Goal: Navigation & Orientation: Find specific page/section

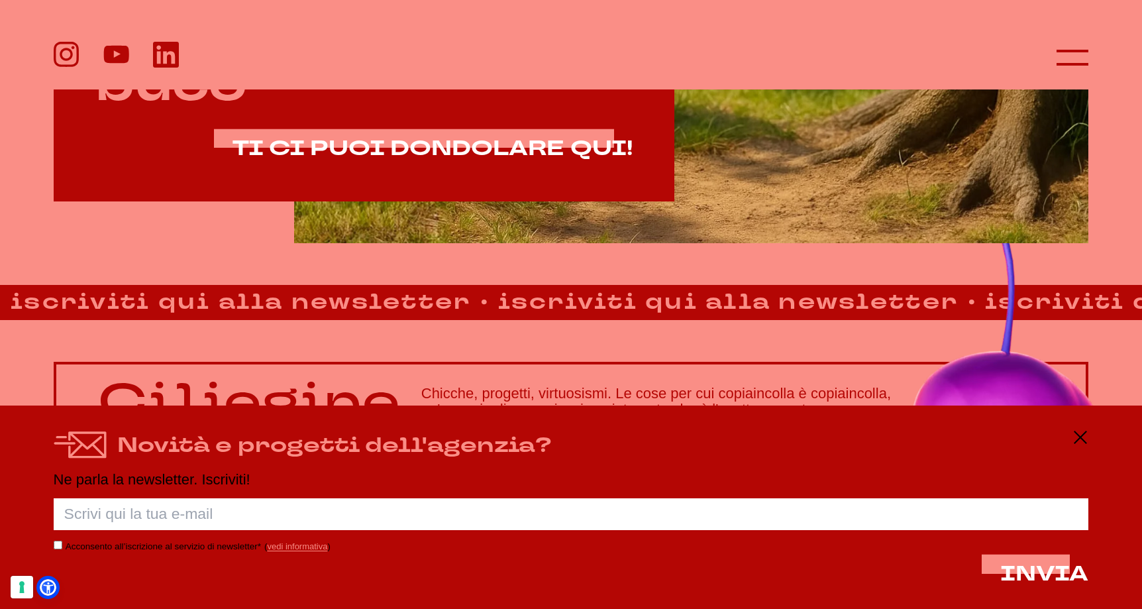
scroll to position [957, 0]
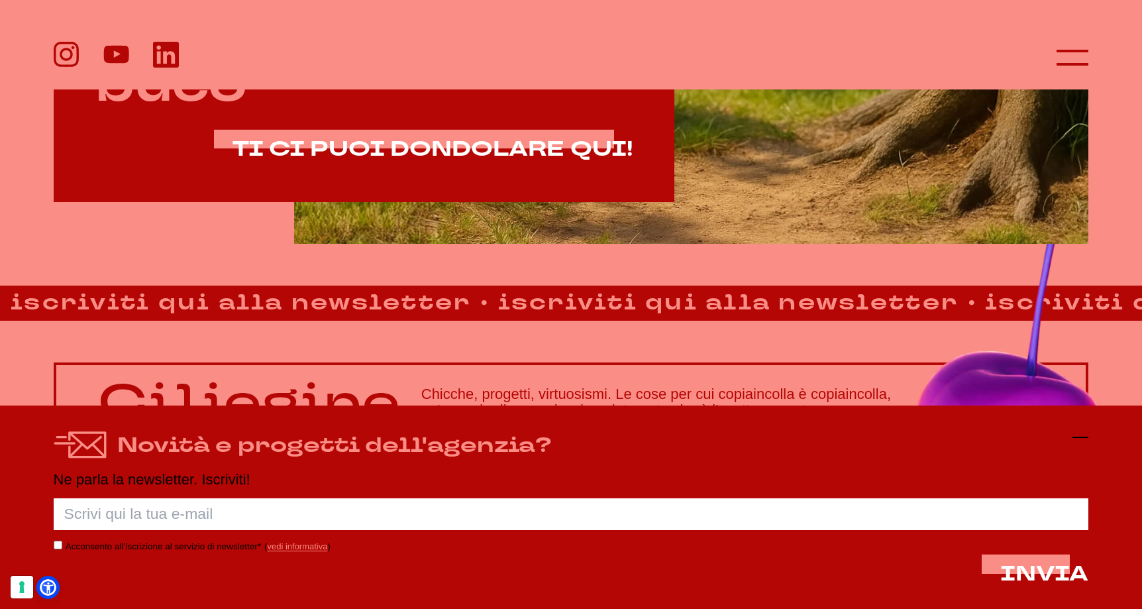
click at [1076, 443] on icon at bounding box center [1080, 437] width 16 height 16
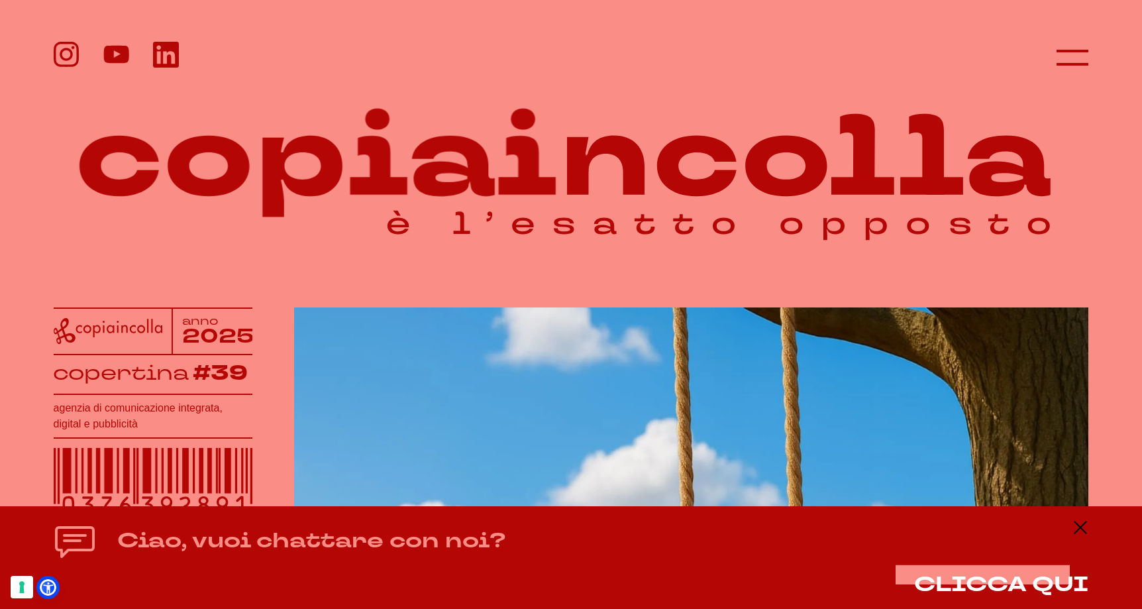
scroll to position [0, 0]
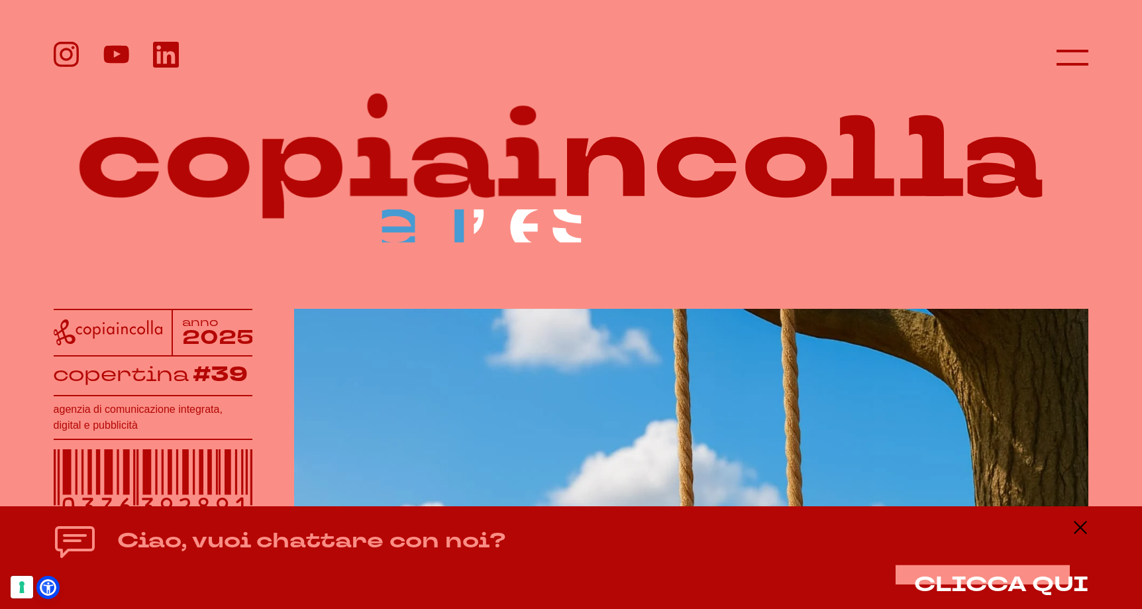
click at [1070, 508] on div "Ciao, vuoi chattare con noi? CLICCA QUI" at bounding box center [571, 557] width 1142 height 103
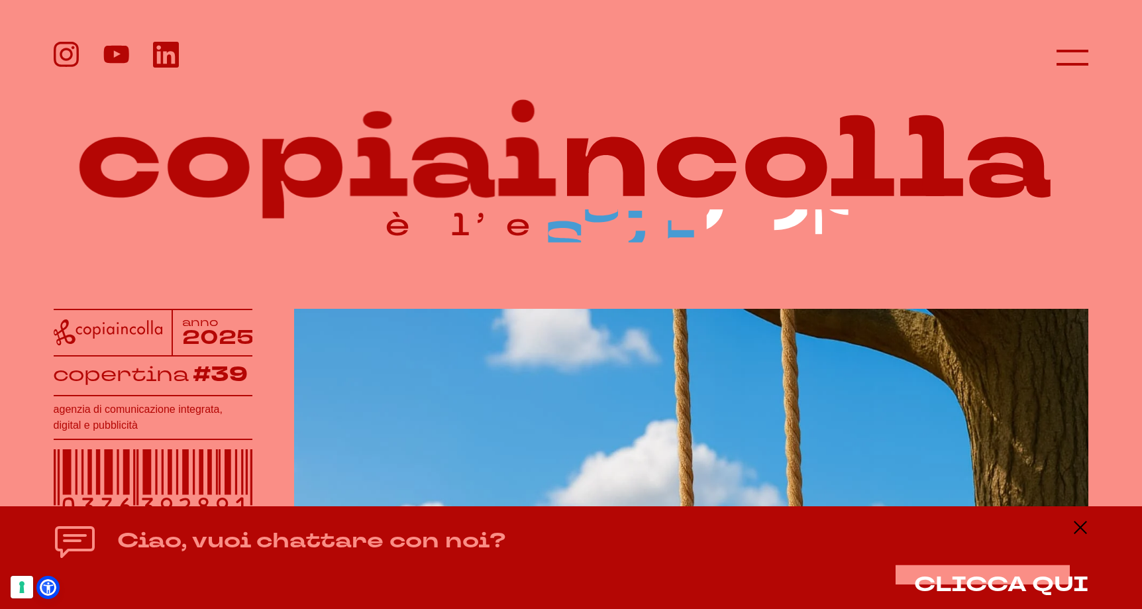
drag, startPoint x: 1077, startPoint y: 524, endPoint x: 1059, endPoint y: 523, distance: 17.9
click at [1077, 524] on icon at bounding box center [1080, 527] width 16 height 16
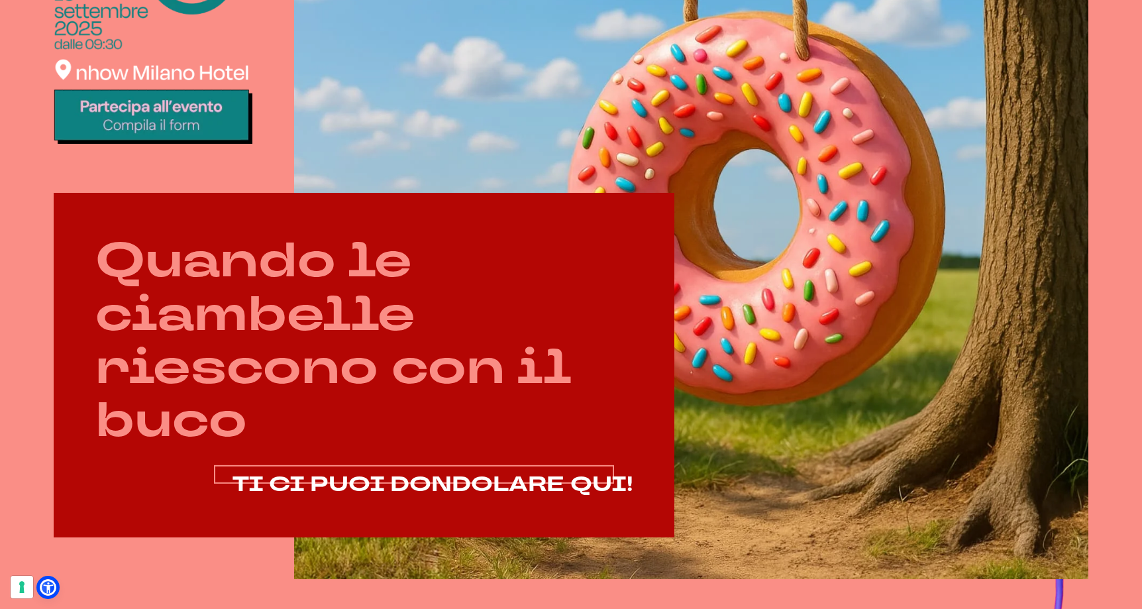
scroll to position [622, 0]
click at [366, 487] on span "TI CI PUOI DONDOLARE QUI!" at bounding box center [433, 483] width 400 height 28
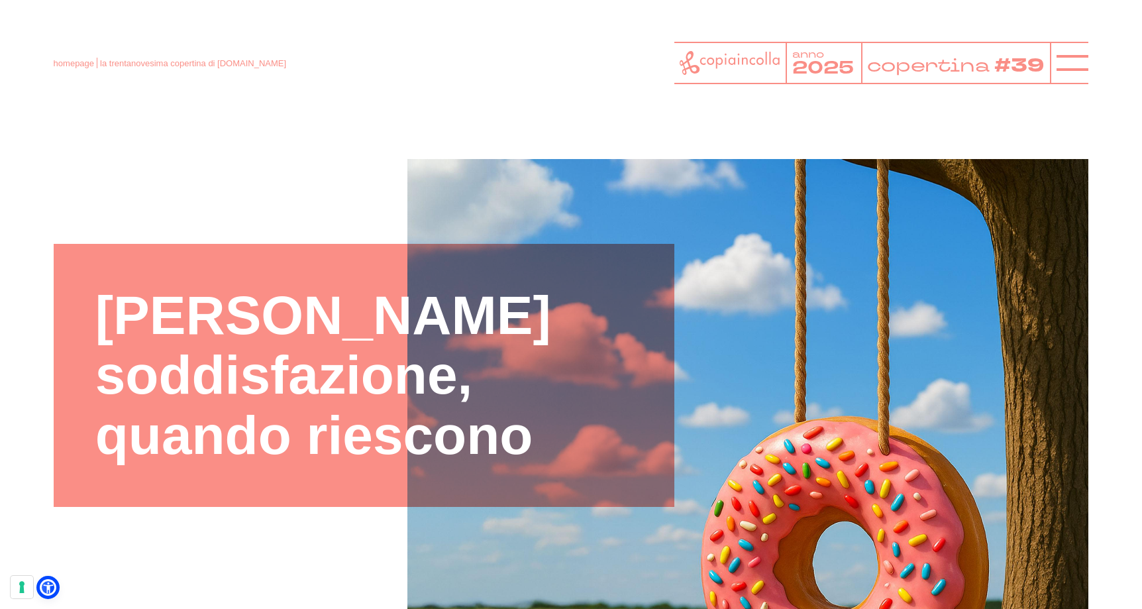
click at [762, 64] on icon at bounding box center [730, 63] width 101 height 24
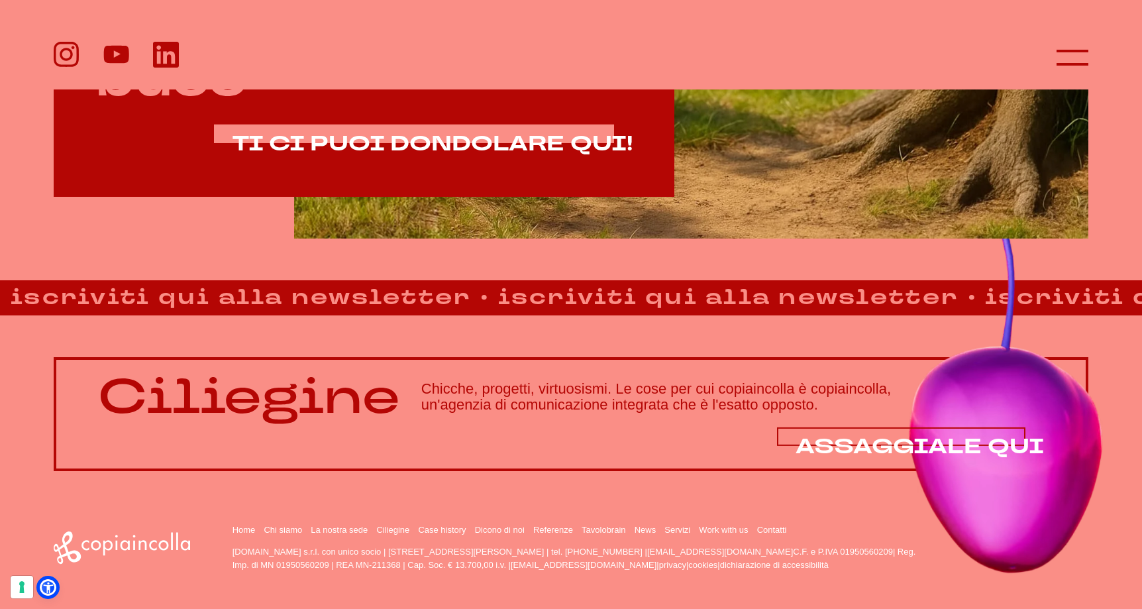
scroll to position [960, 0]
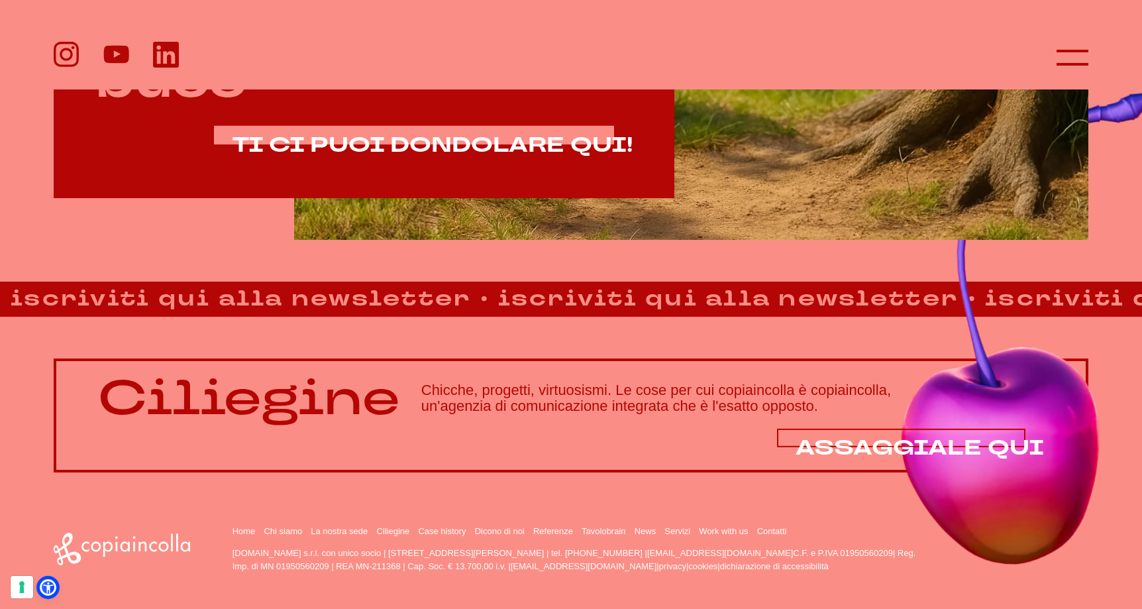
click at [889, 437] on span "ASSAGGIALE QUI" at bounding box center [920, 447] width 248 height 28
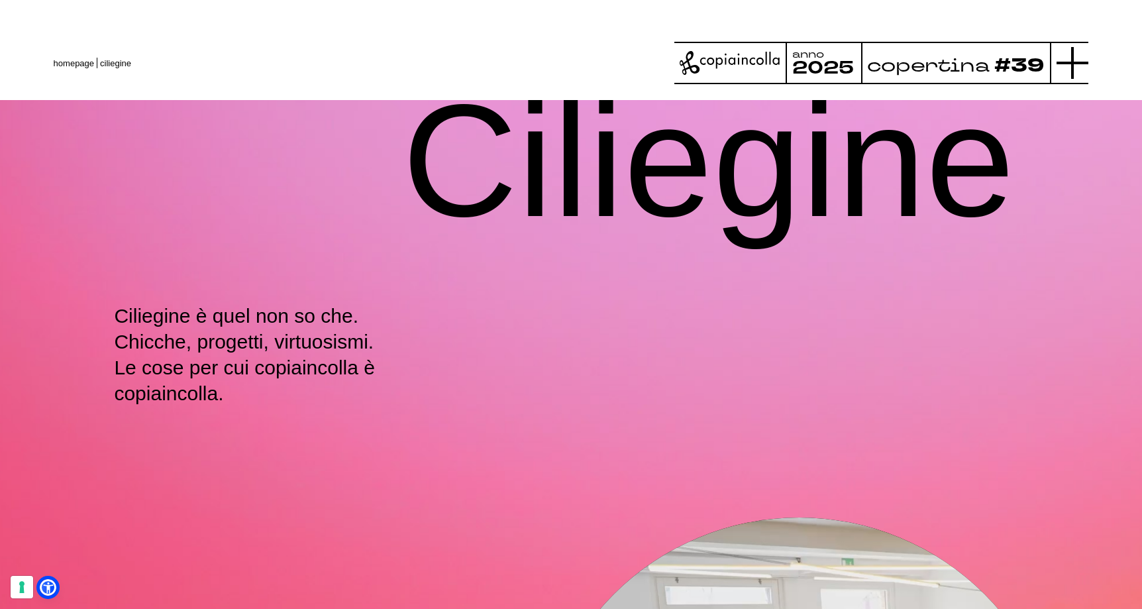
click at [1069, 63] on line at bounding box center [1073, 63] width 32 height 0
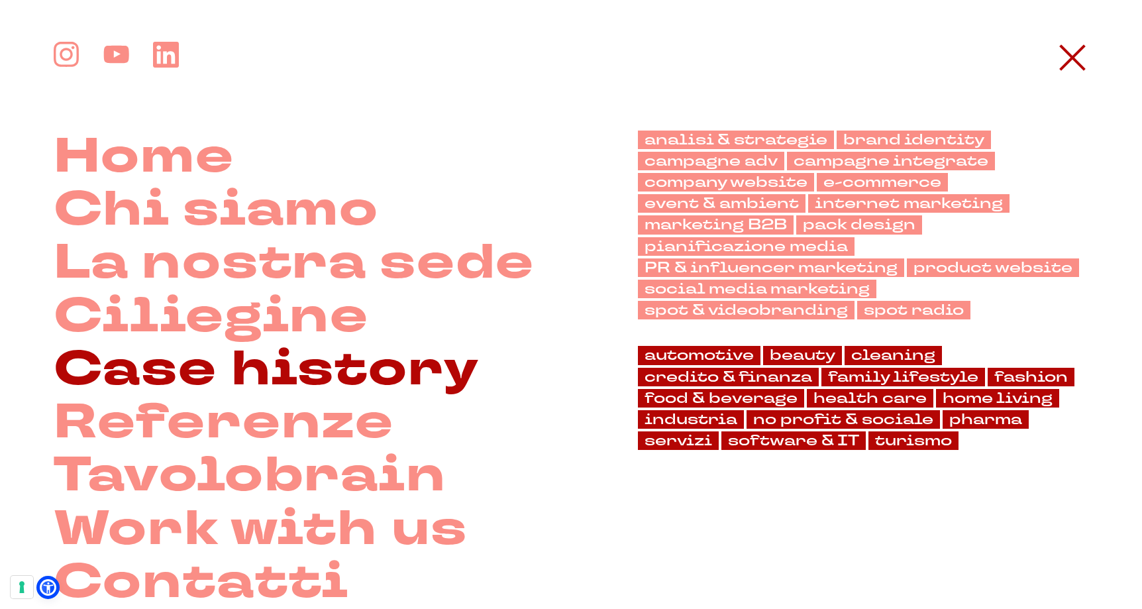
click at [248, 378] on link "Case history" at bounding box center [267, 369] width 426 height 53
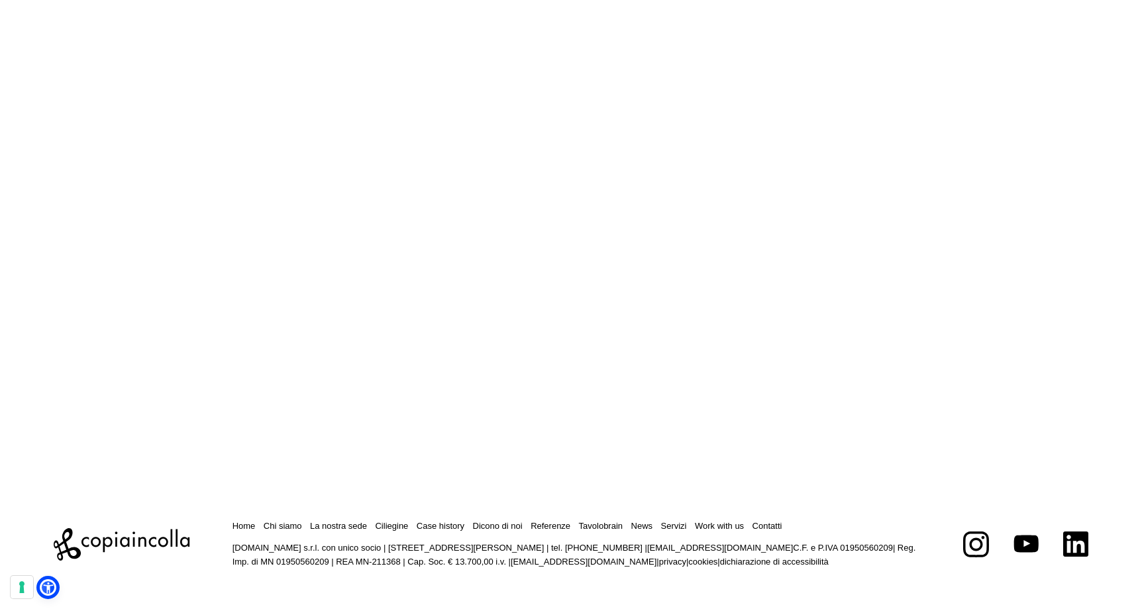
scroll to position [42973, 0]
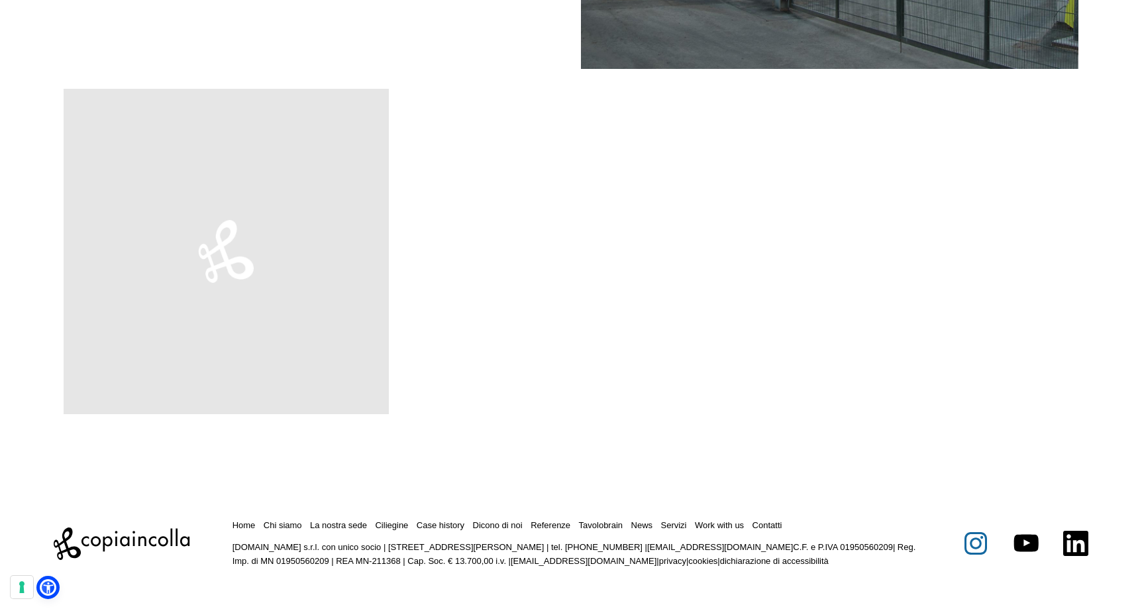
click at [972, 541] on icon at bounding box center [976, 544] width 12 height 12
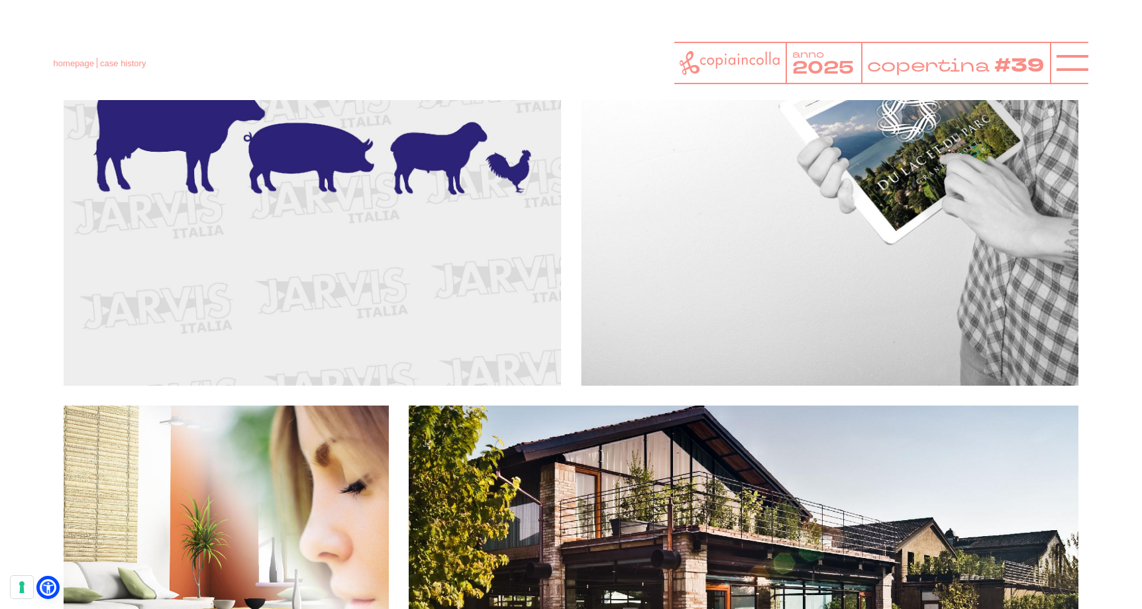
scroll to position [37420, 0]
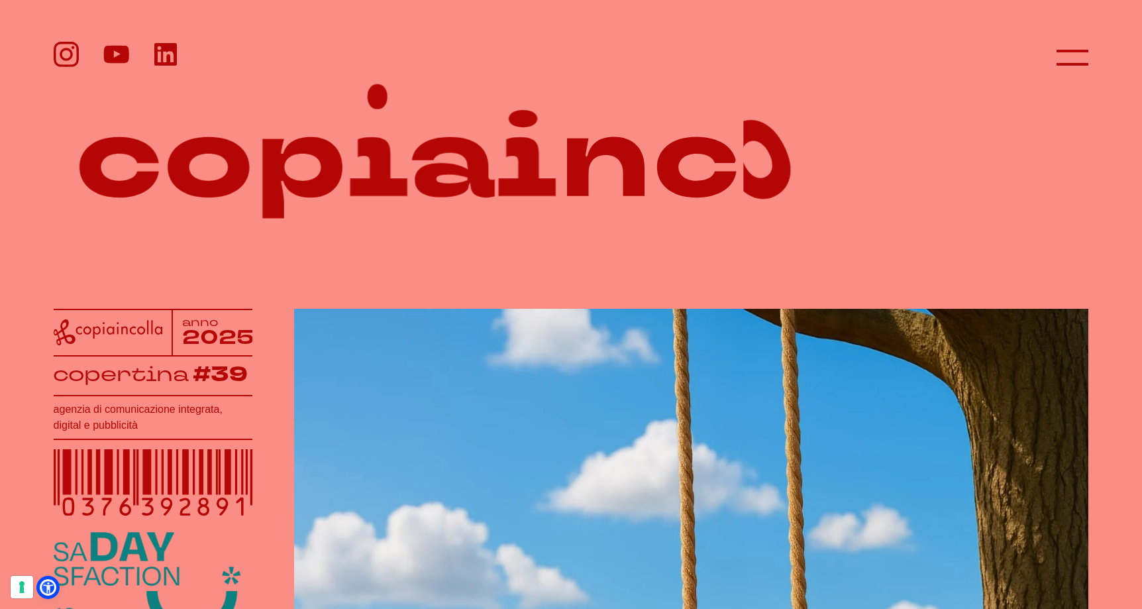
click at [157, 60] on icon at bounding box center [165, 54] width 23 height 23
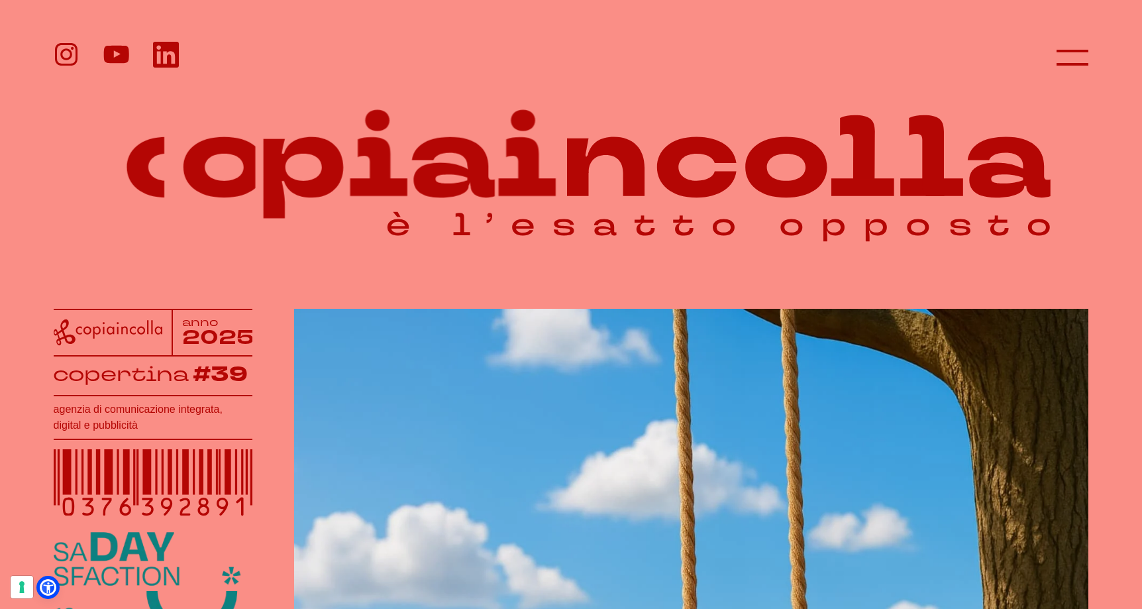
click at [73, 60] on icon at bounding box center [66, 54] width 23 height 23
